Goal: Transaction & Acquisition: Purchase product/service

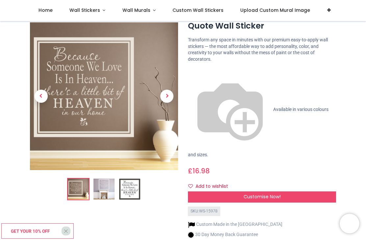
scroll to position [33, 0]
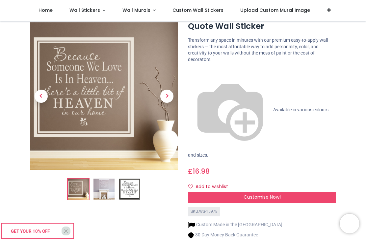
click at [127, 189] on img at bounding box center [129, 189] width 21 height 21
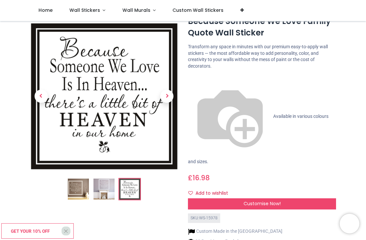
scroll to position [48, 0]
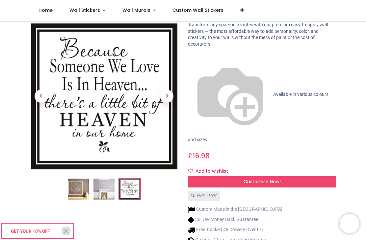
click at [301, 177] on div "Customise Now!" at bounding box center [262, 182] width 148 height 11
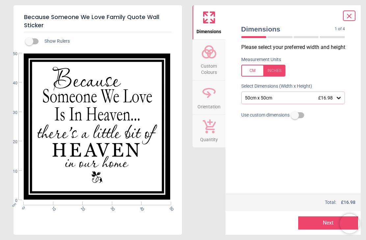
click at [341, 95] on icon at bounding box center [338, 98] width 7 height 7
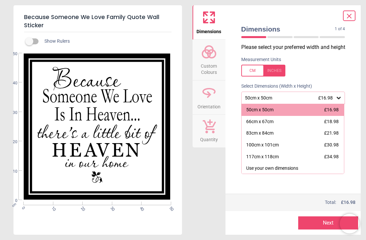
click at [321, 134] on div "83cm x 84cm £21.98" at bounding box center [292, 134] width 103 height 12
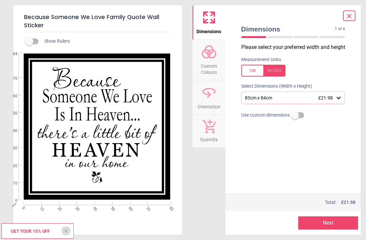
click at [334, 95] on div "83cm x 84cm £21.98" at bounding box center [289, 98] width 91 height 6
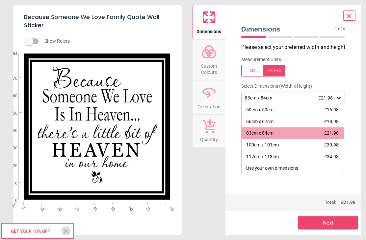
click at [307, 144] on div "100cm x 101cm £30.98" at bounding box center [292, 145] width 103 height 12
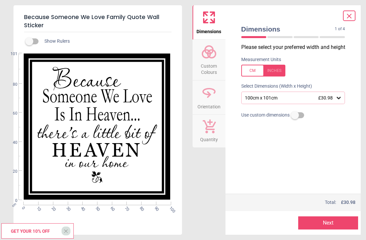
click at [332, 94] on div "100cm x 101cm £30.98" at bounding box center [293, 98] width 104 height 12
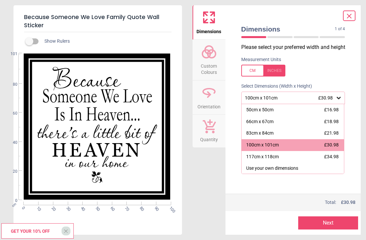
click at [291, 131] on div "83cm x 84cm £21.98" at bounding box center [292, 134] width 103 height 12
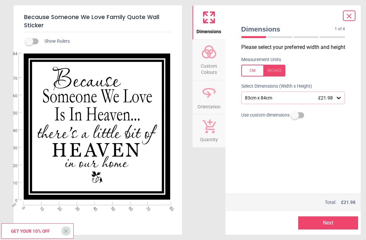
click at [338, 97] on icon at bounding box center [338, 98] width 4 height 2
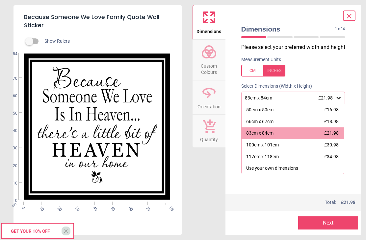
click at [291, 119] on div "66cm x 67cm £18.98" at bounding box center [292, 122] width 103 height 12
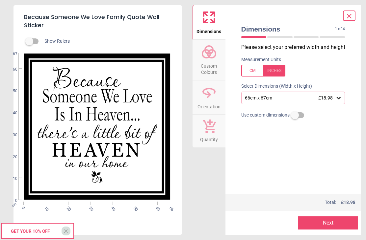
click at [340, 220] on button "Next" at bounding box center [328, 223] width 60 height 13
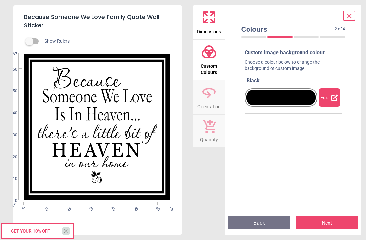
click at [331, 97] on icon at bounding box center [334, 97] width 7 height 7
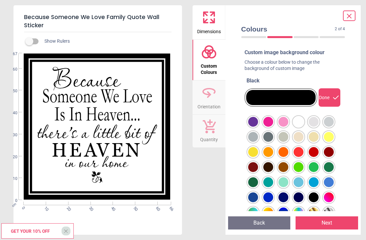
click at [258, 122] on div at bounding box center [253, 122] width 10 height 10
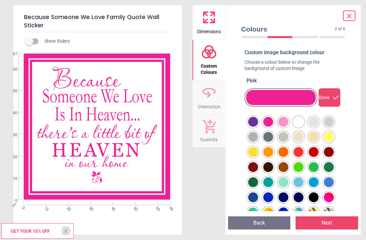
click at [258, 127] on div at bounding box center [253, 122] width 10 height 10
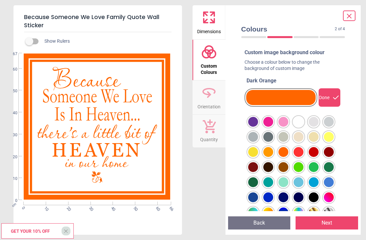
click at [258, 127] on div at bounding box center [253, 122] width 10 height 10
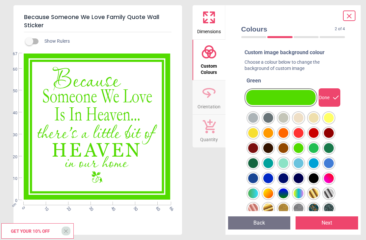
scroll to position [20, 0]
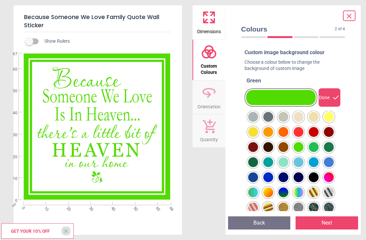
click at [258, 107] on div at bounding box center [253, 102] width 10 height 10
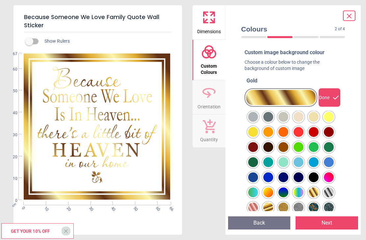
click at [258, 107] on div at bounding box center [253, 102] width 10 height 10
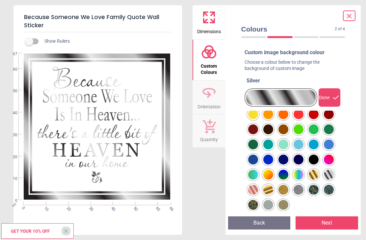
scroll to position [39, 0]
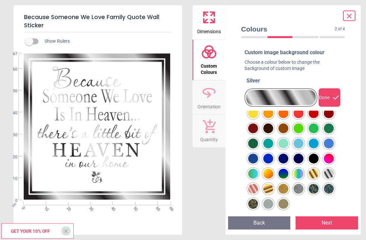
click at [258, 88] on div at bounding box center [253, 83] width 10 height 10
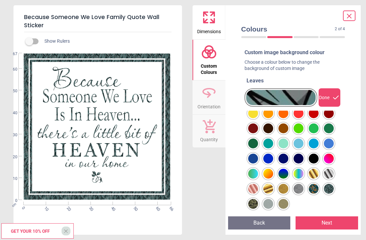
click at [258, 88] on div at bounding box center [253, 83] width 10 height 10
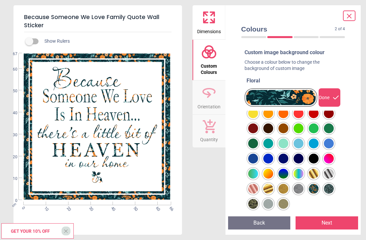
click at [253, 88] on div at bounding box center [253, 83] width 10 height 10
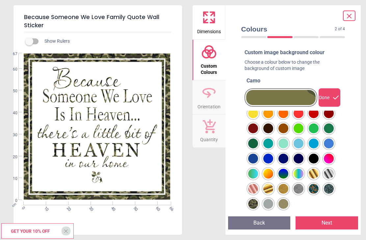
click at [258, 88] on div at bounding box center [253, 83] width 10 height 10
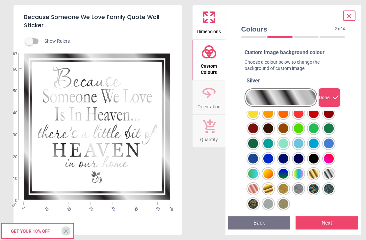
click at [258, 88] on div at bounding box center [253, 83] width 10 height 10
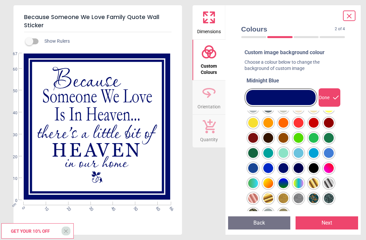
click at [258, 98] on div at bounding box center [253, 93] width 10 height 10
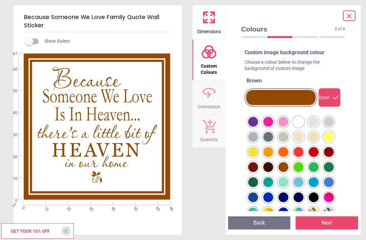
scroll to position [0, 0]
click at [254, 121] on div at bounding box center [253, 122] width 10 height 10
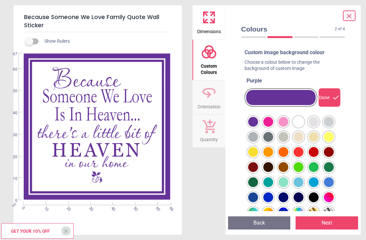
click at [258, 127] on div at bounding box center [253, 122] width 10 height 10
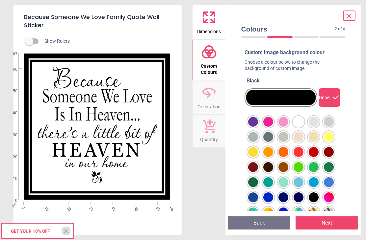
click at [258, 127] on div at bounding box center [253, 122] width 10 height 10
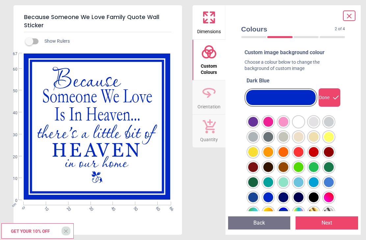
click at [258, 127] on div at bounding box center [253, 122] width 10 height 10
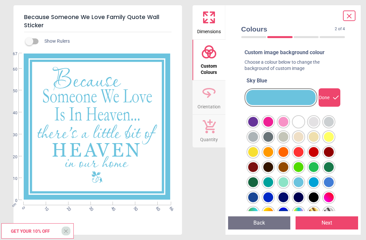
click at [258, 127] on div at bounding box center [253, 122] width 10 height 10
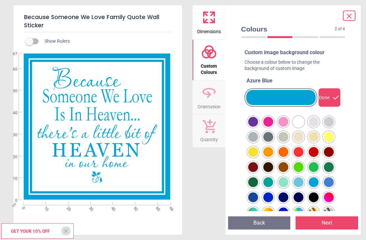
click at [258, 127] on div at bounding box center [253, 122] width 10 height 10
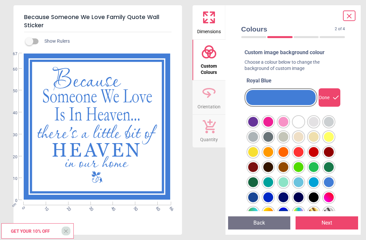
click at [253, 127] on div at bounding box center [253, 122] width 10 height 10
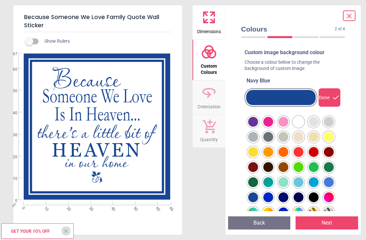
click at [258, 127] on div at bounding box center [253, 122] width 10 height 10
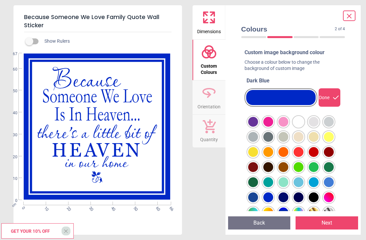
click at [258, 127] on div at bounding box center [253, 122] width 10 height 10
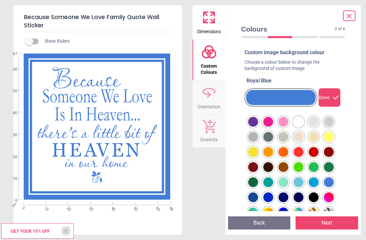
click at [334, 226] on button "Next" at bounding box center [326, 223] width 62 height 13
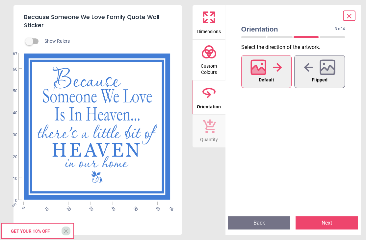
click at [327, 74] on icon at bounding box center [327, 67] width 14 height 14
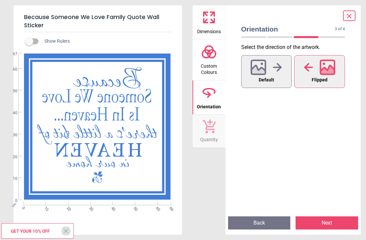
click at [273, 72] on div at bounding box center [266, 67] width 32 height 17
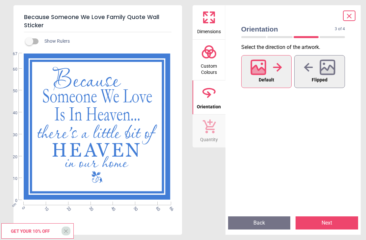
click at [342, 227] on button "Next" at bounding box center [326, 223] width 62 height 13
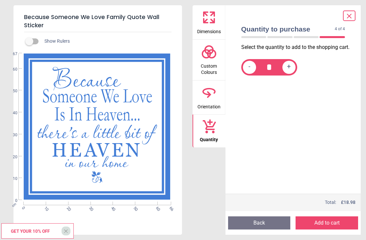
click at [345, 223] on button "Add to cart" at bounding box center [326, 223] width 62 height 13
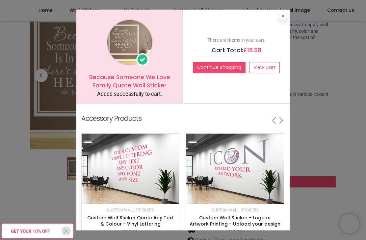
click at [268, 67] on link "View Cart" at bounding box center [264, 67] width 31 height 11
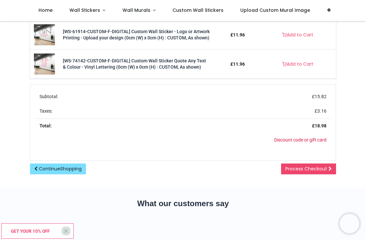
scroll to position [269, 0]
click at [326, 172] on span "Process Checkout" at bounding box center [306, 168] width 42 height 7
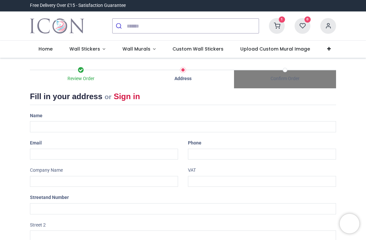
select select "***"
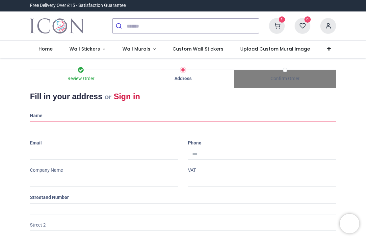
click at [36, 129] on input "text" at bounding box center [183, 126] width 306 height 11
click at [43, 127] on input "text" at bounding box center [183, 126] width 306 height 11
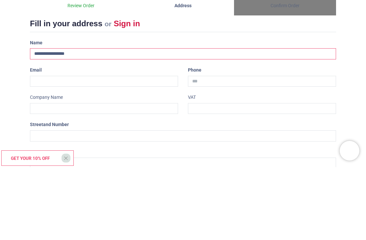
type input "**********"
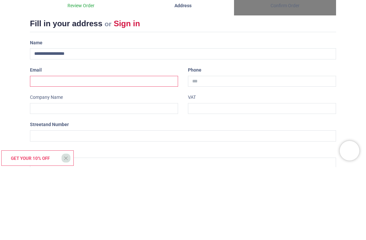
click at [37, 149] on input "email" at bounding box center [104, 154] width 148 height 11
type input "**********"
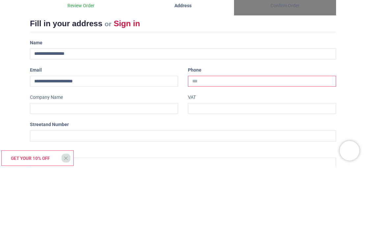
click at [267, 149] on input "tel" at bounding box center [262, 154] width 148 height 11
click at [297, 149] on input "tel" at bounding box center [262, 154] width 148 height 11
click at [299, 149] on input "tel" at bounding box center [262, 154] width 148 height 11
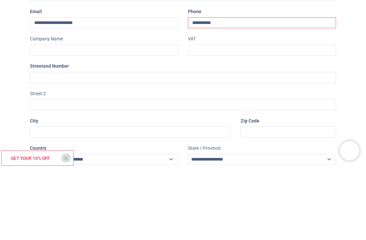
scroll to position [59, 0]
type input "**********"
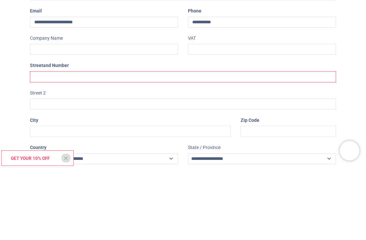
click at [212, 144] on input "text" at bounding box center [183, 149] width 306 height 11
type input "*"
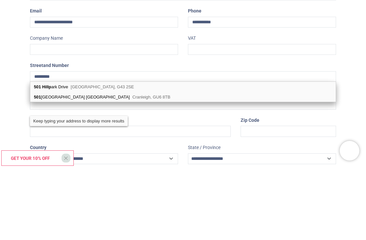
click at [104, 155] on div "501 Hillp ark Drive Glasgow, G43 2SE" at bounding box center [182, 160] width 305 height 10
type input "**********"
type input "*******"
select select "***"
type input "*******"
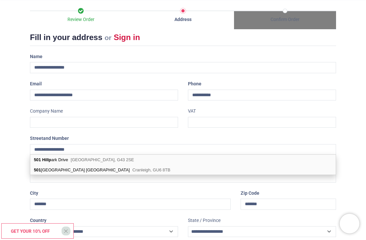
click at [38, 158] on b "501" at bounding box center [37, 159] width 7 height 5
select select "***"
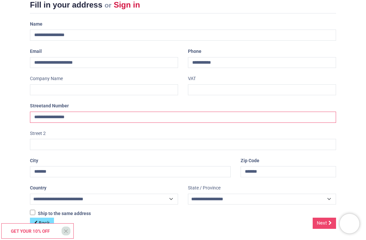
scroll to position [91, 0]
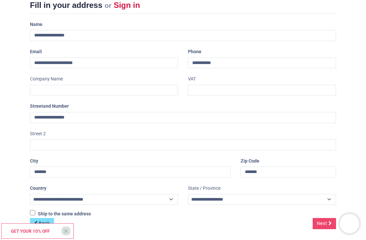
click at [322, 221] on span "Next" at bounding box center [322, 223] width 10 height 7
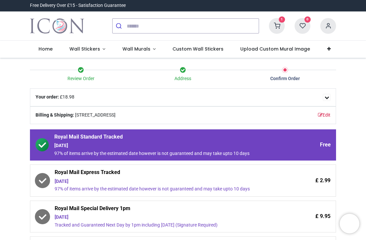
click at [47, 177] on icon at bounding box center [42, 180] width 13 height 13
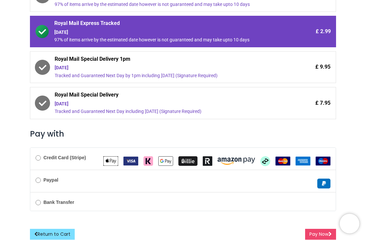
scroll to position [149, 0]
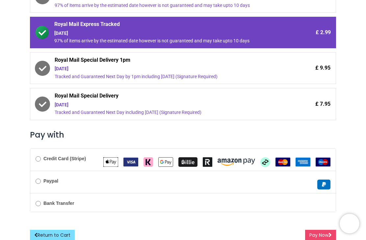
click at [320, 231] on button "Pay Now" at bounding box center [320, 235] width 31 height 11
